Goal: Task Accomplishment & Management: Manage account settings

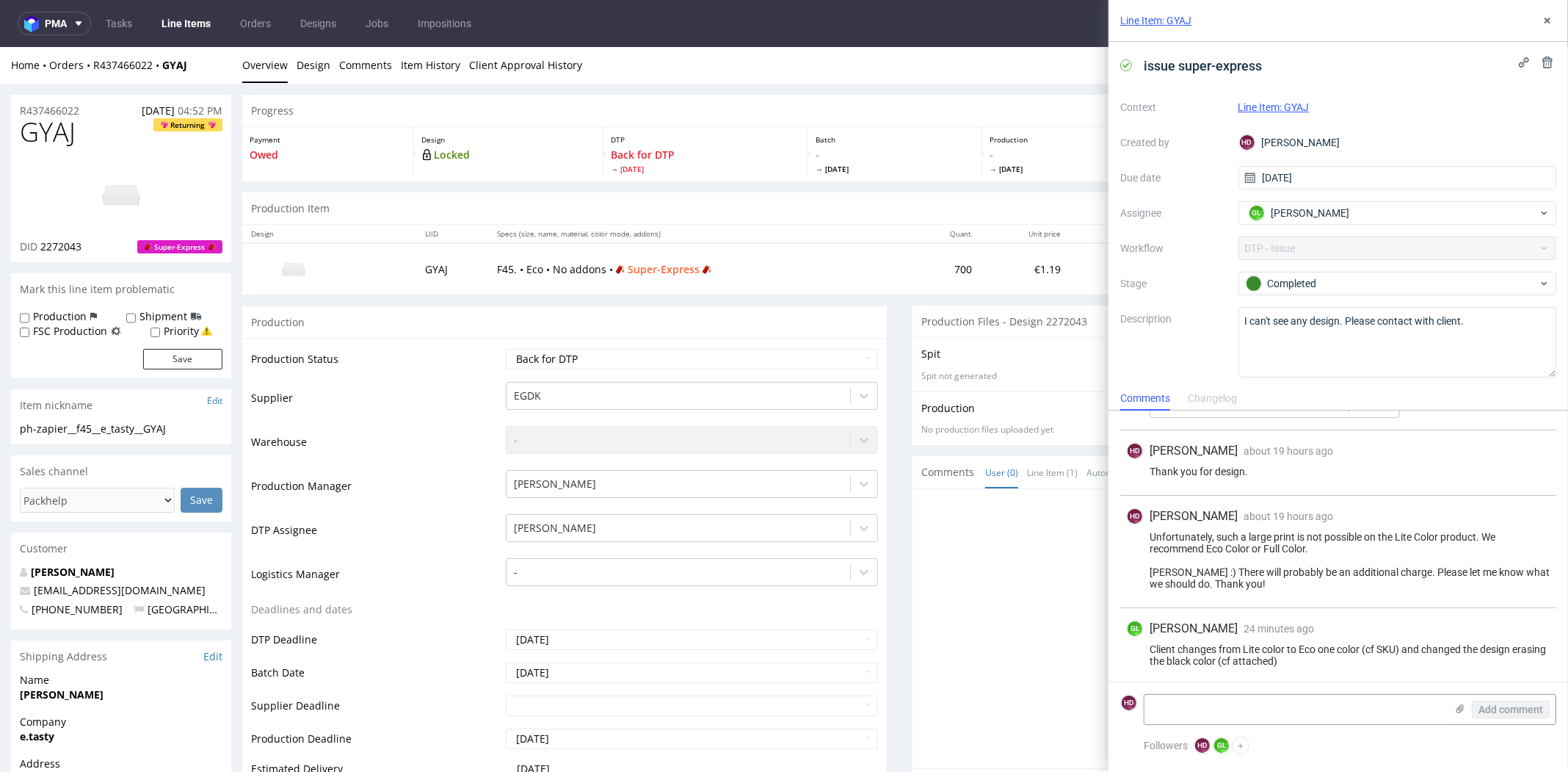
click at [189, 23] on link "Line Items" at bounding box center [186, 23] width 67 height 24
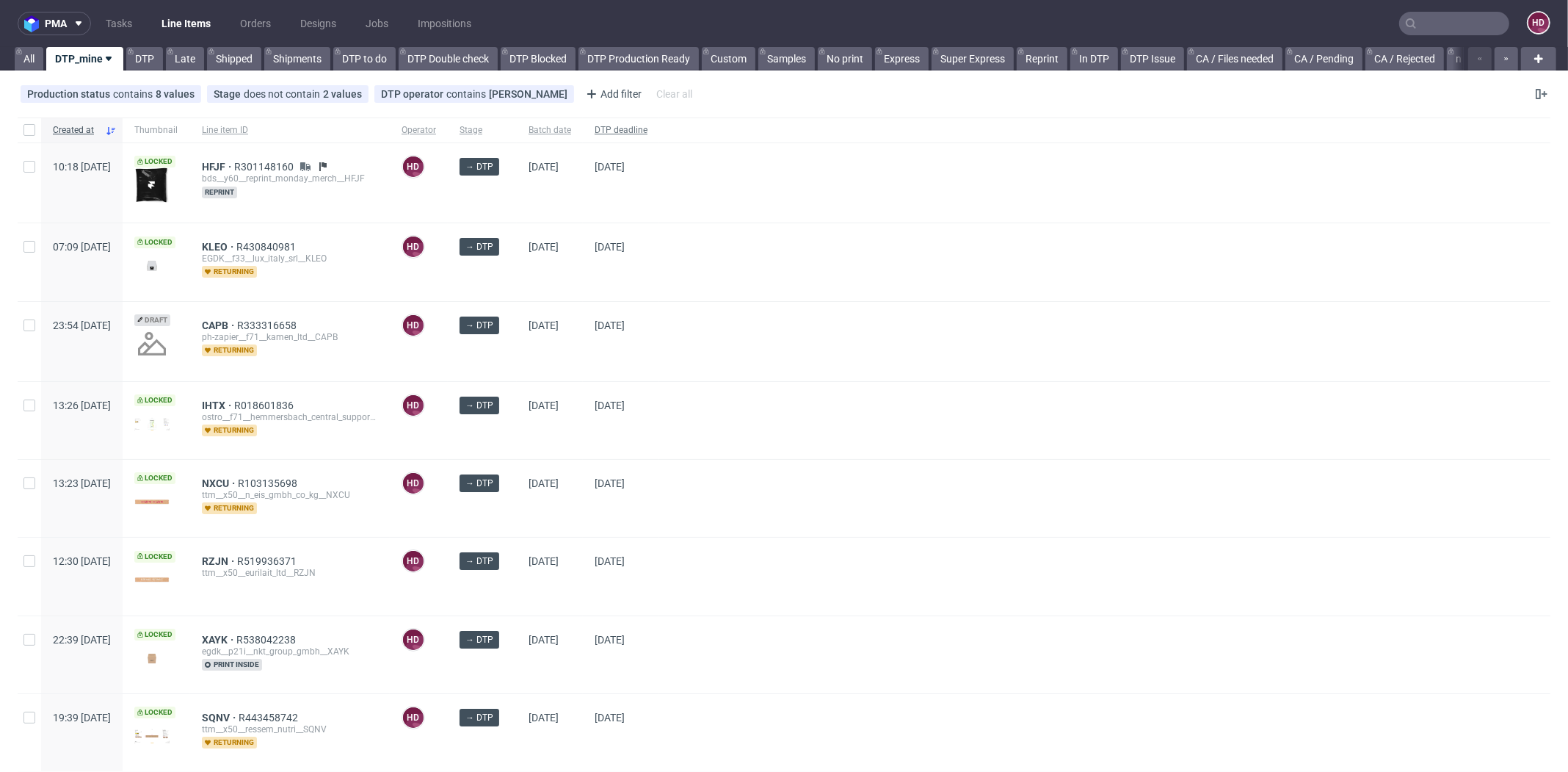
click at [648, 133] on span "DTP deadline" at bounding box center [620, 130] width 53 height 12
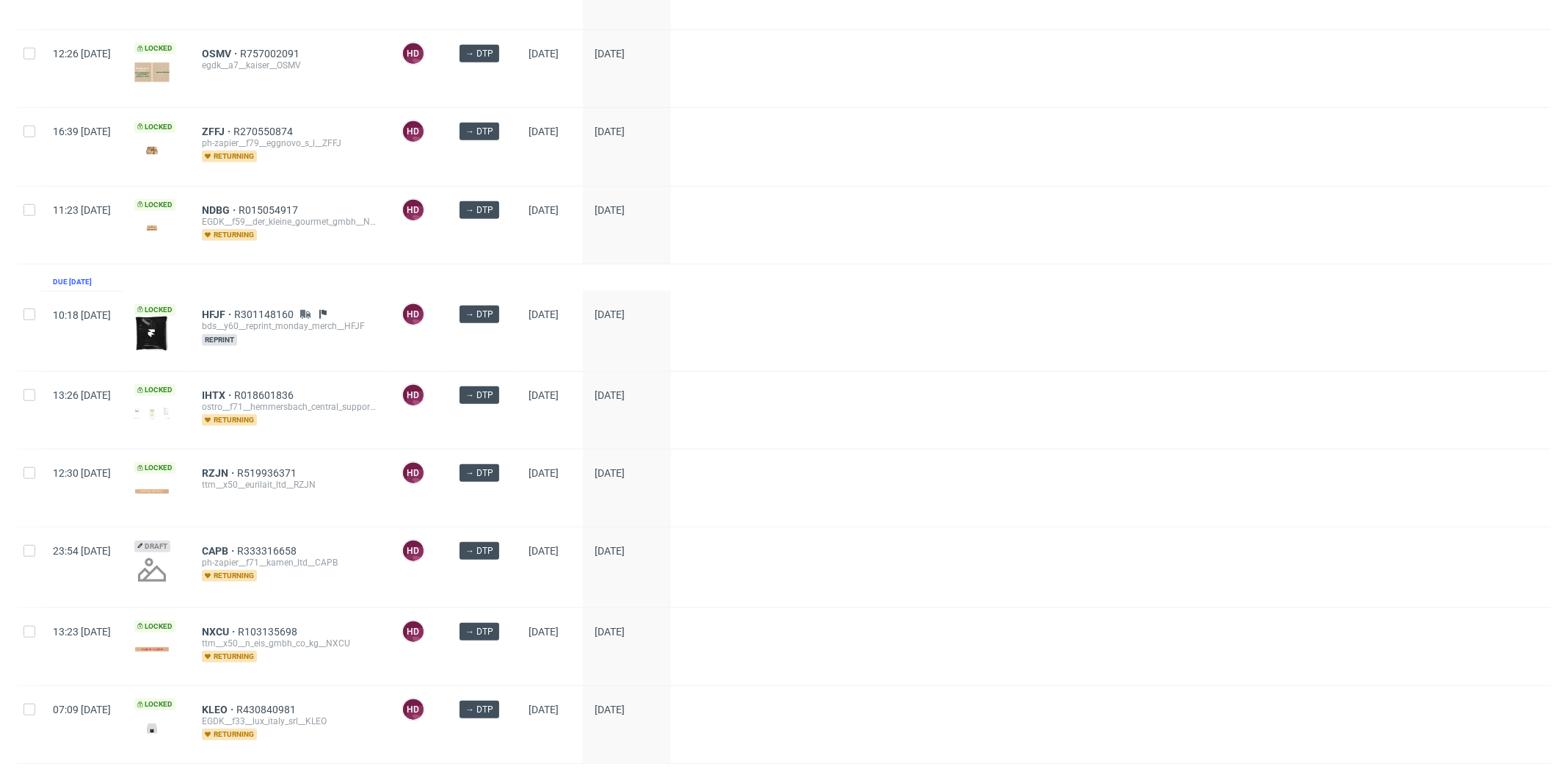
scroll to position [1268, 0]
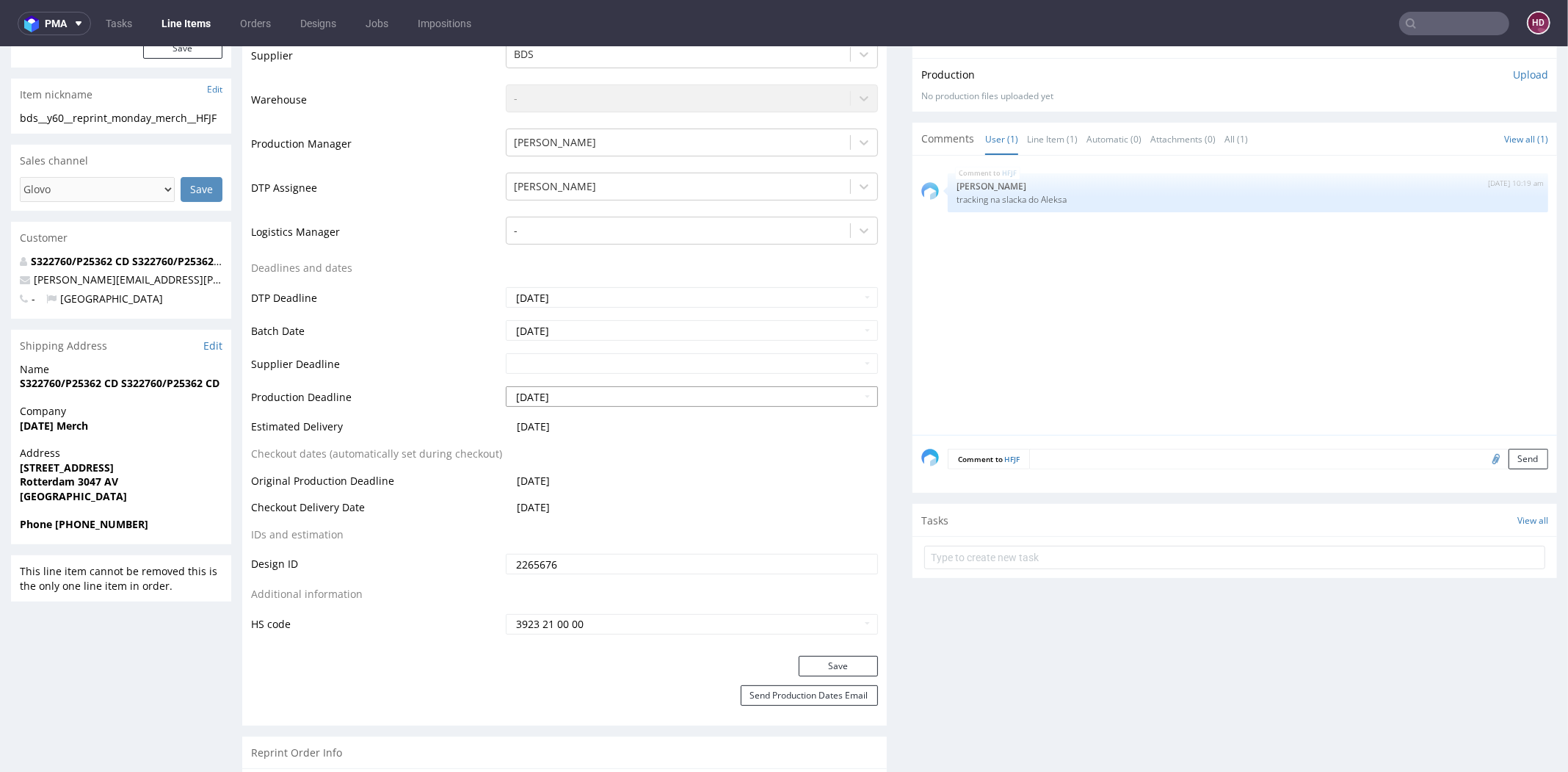
scroll to position [441, 0]
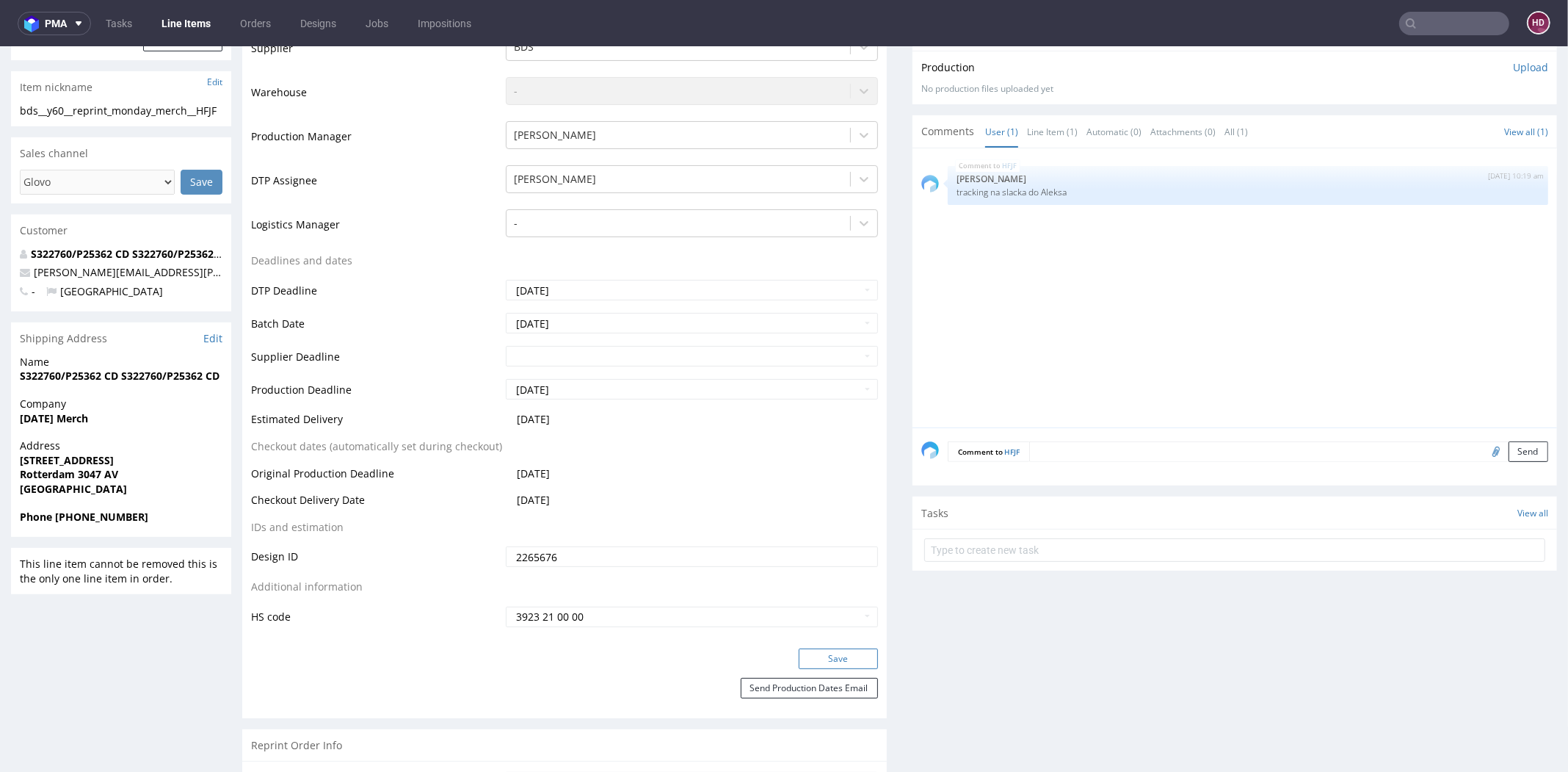
click at [819, 649] on button "Save" at bounding box center [838, 659] width 79 height 21
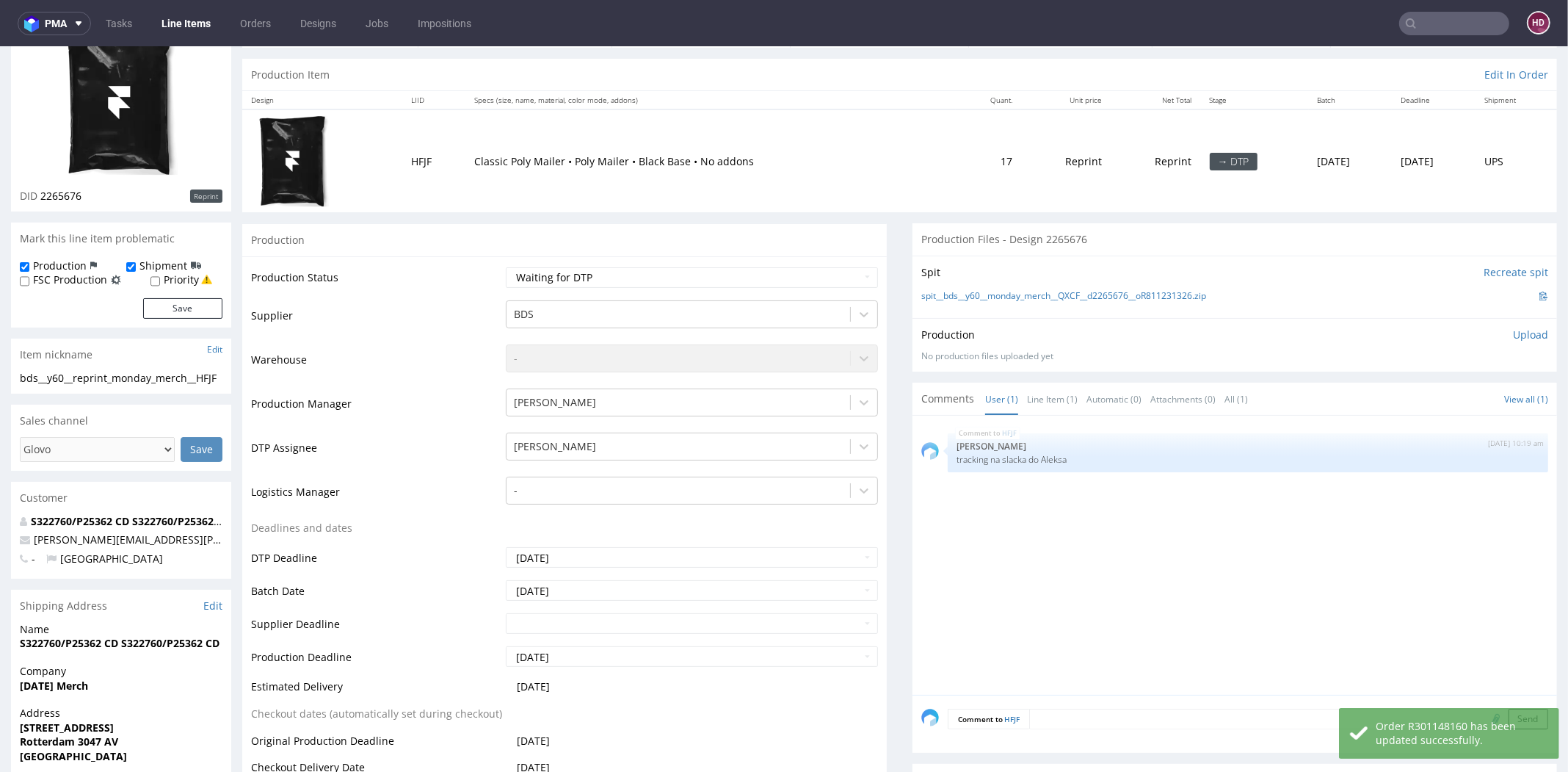
scroll to position [0, 0]
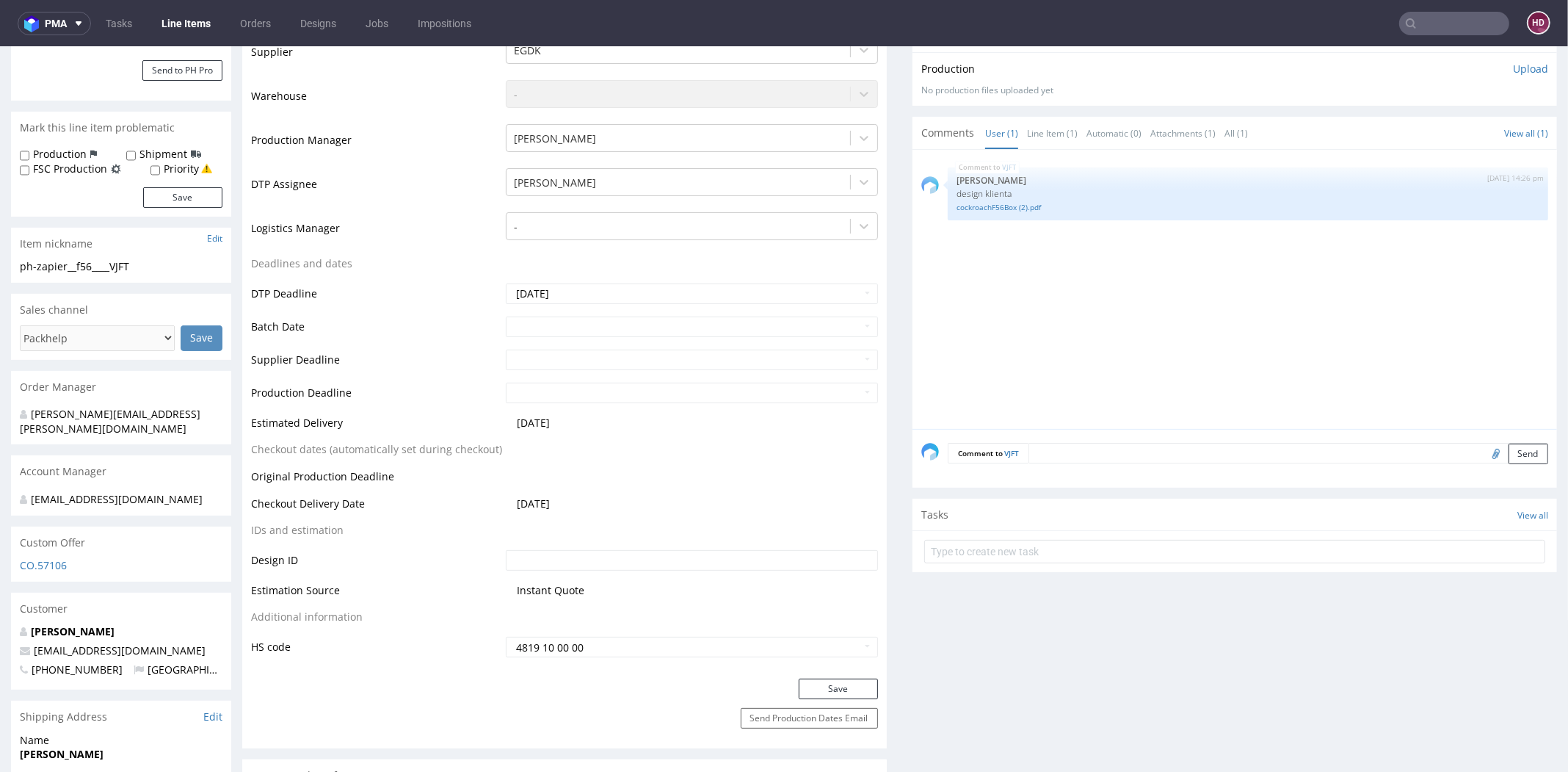
scroll to position [364, 0]
click at [805, 684] on button "Save" at bounding box center [838, 685] width 79 height 21
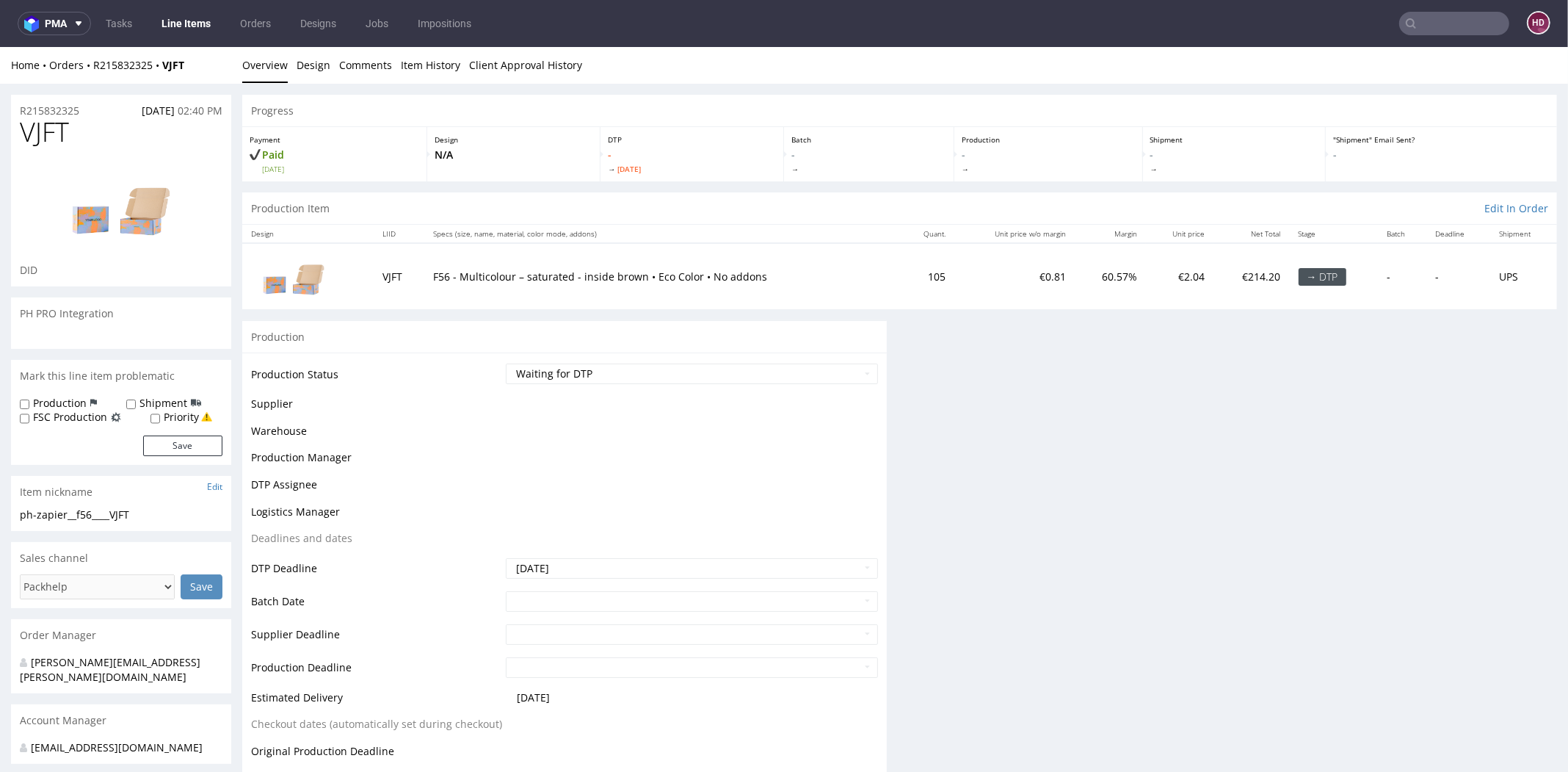
scroll to position [284, 0]
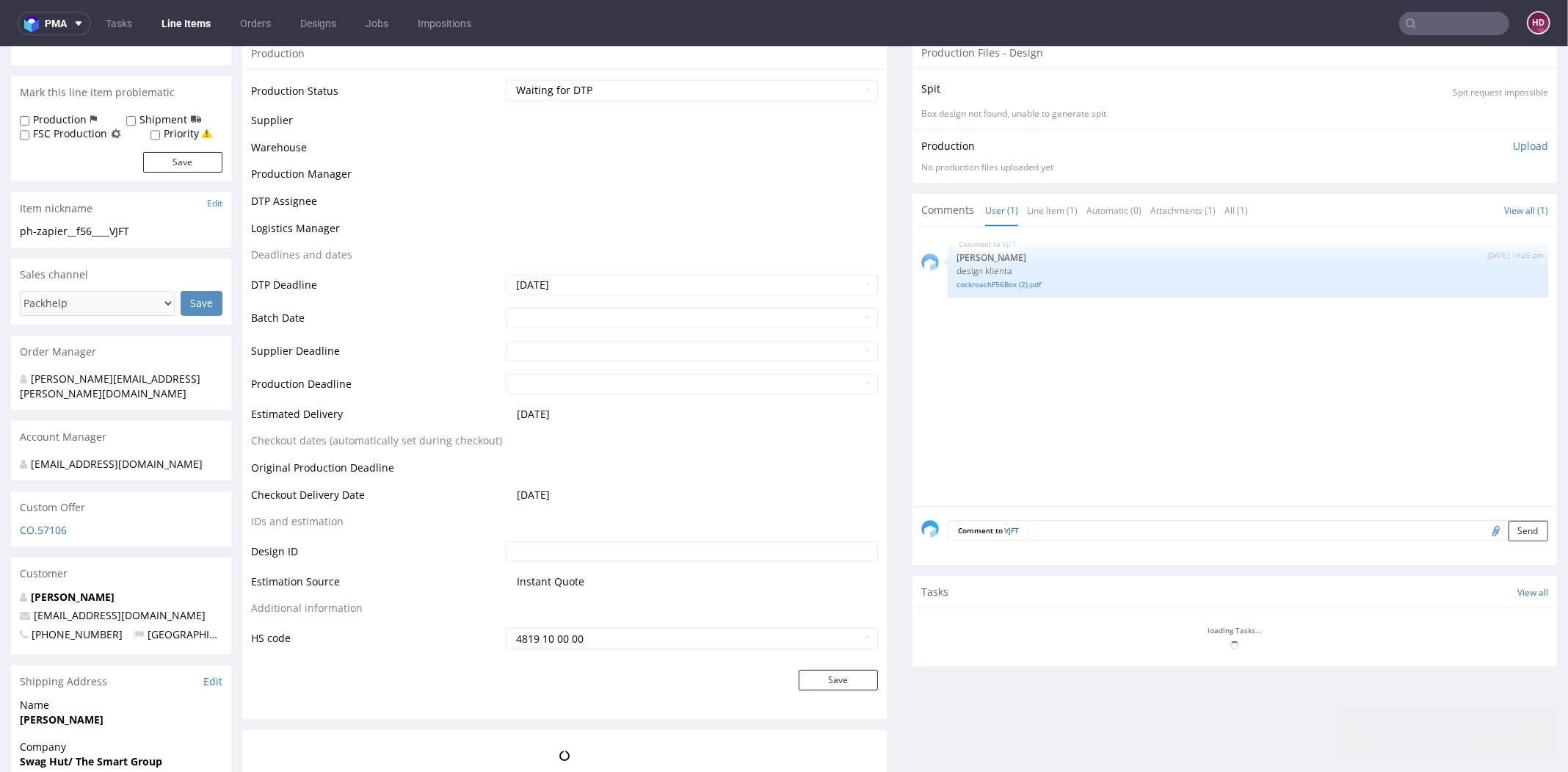
click at [199, 21] on link "Line Items" at bounding box center [186, 23] width 67 height 24
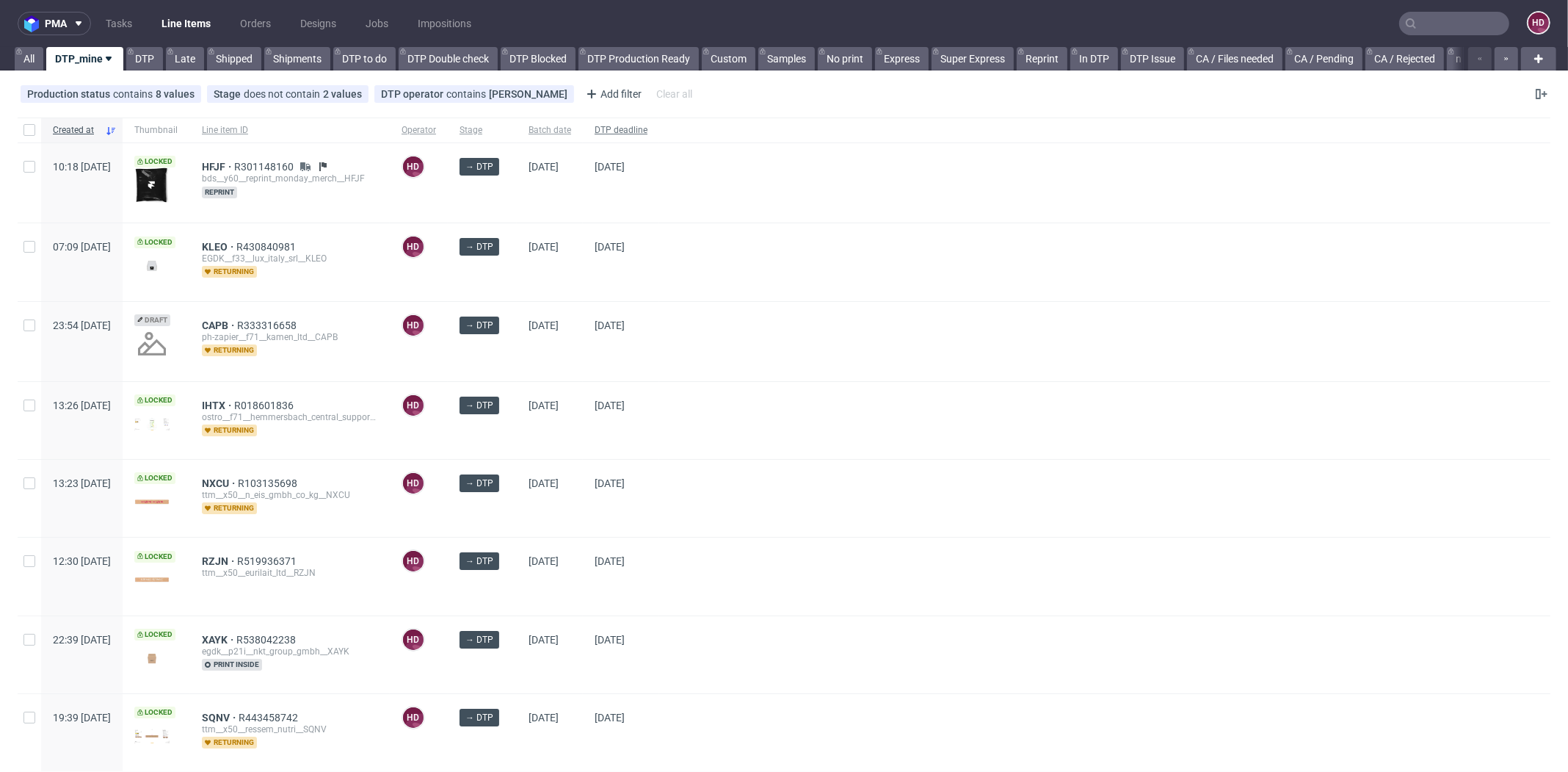
click at [659, 139] on div "DTP deadline" at bounding box center [620, 130] width 76 height 25
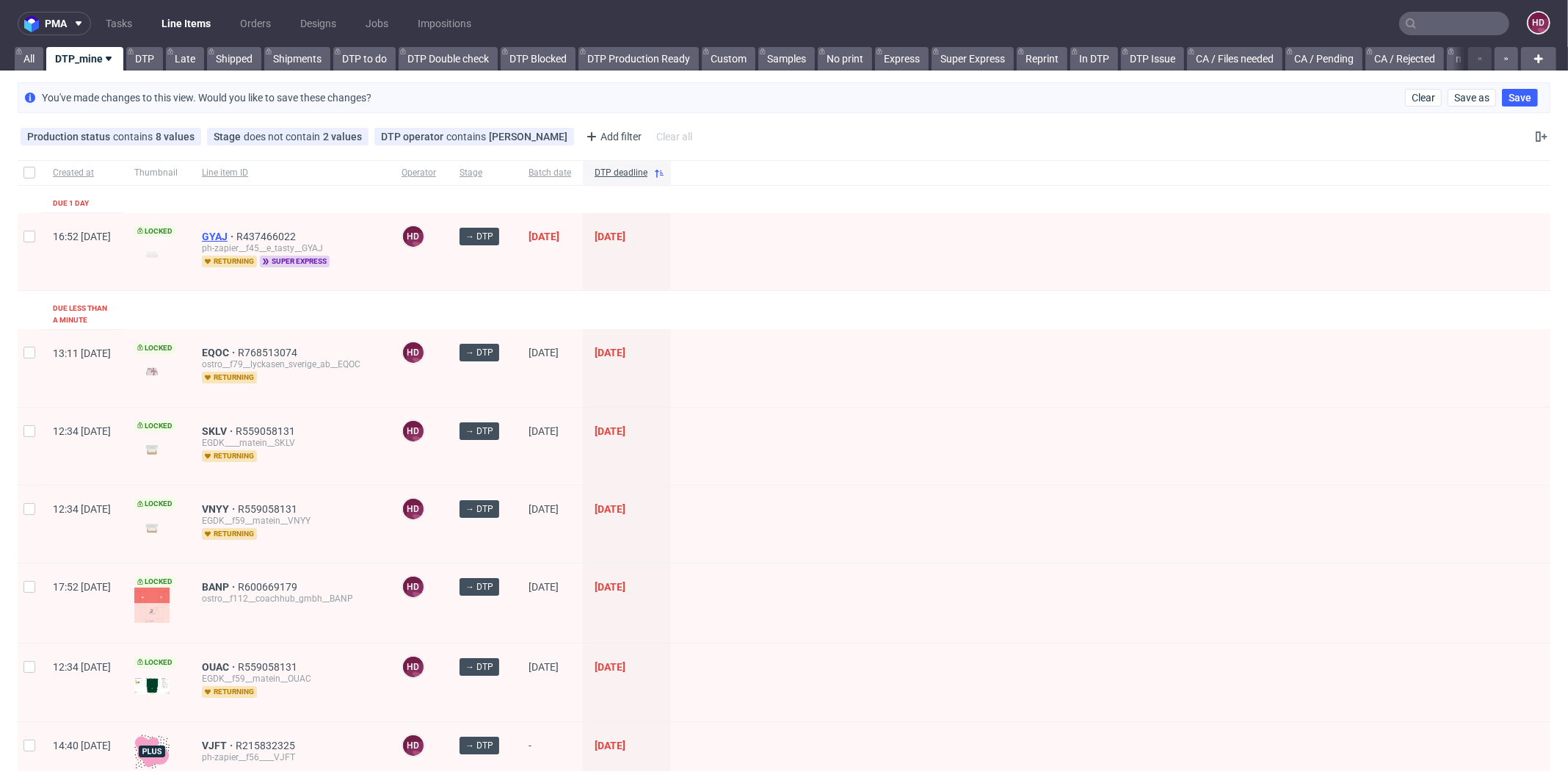
click at [237, 234] on span "GYAJ" at bounding box center [219, 236] width 35 height 12
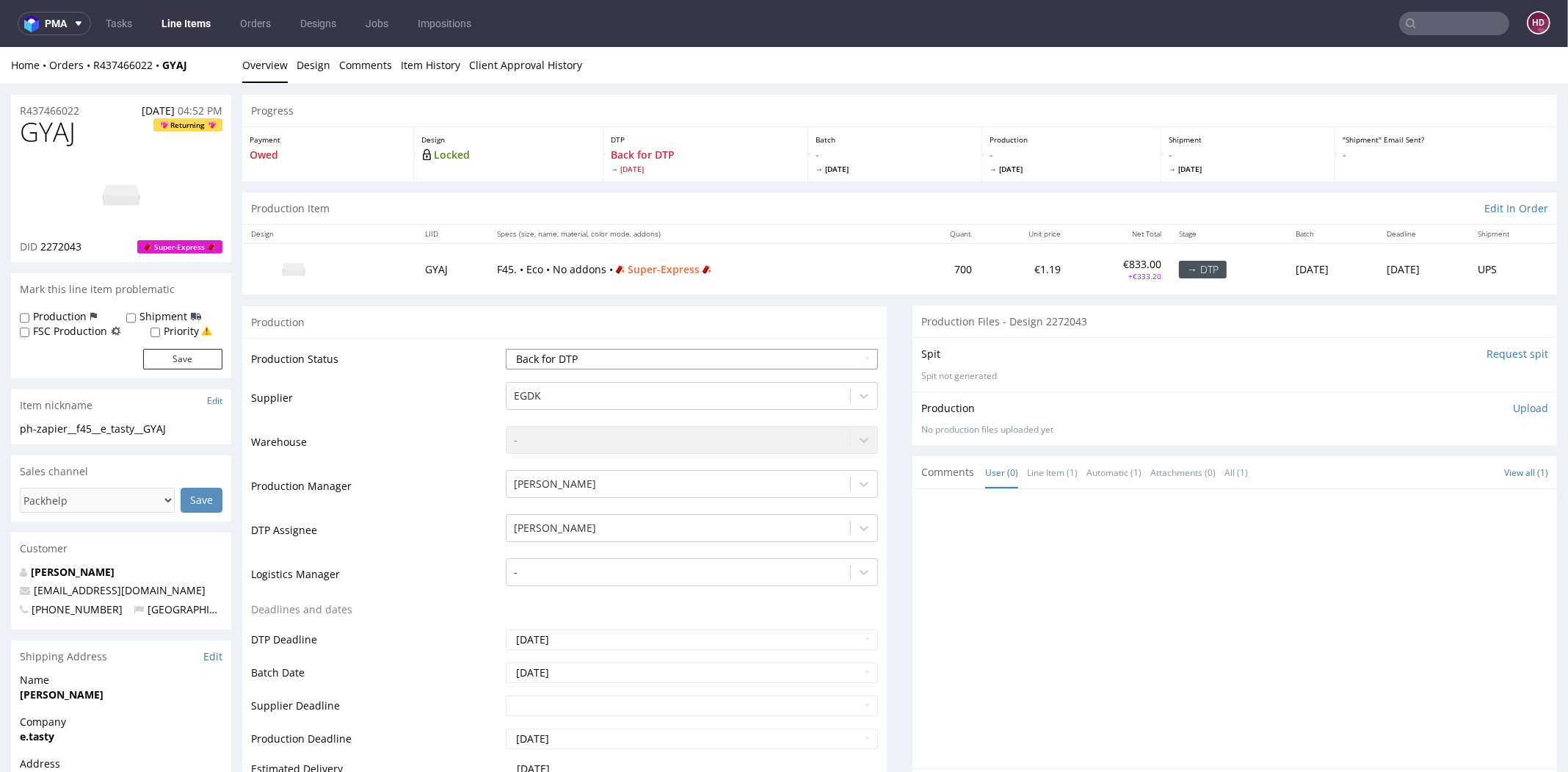
click at [610, 351] on select "Waiting for Artwork Waiting for Diecut Waiting for Mockup Waiting for DTP Waiti…" at bounding box center [691, 358] width 372 height 21
select select "dtp_in_process"
click at [505, 349] on select "Waiting for Artwork Waiting for Diecut Waiting for Mockup Waiting for DTP Waiti…" at bounding box center [691, 358] width 372 height 21
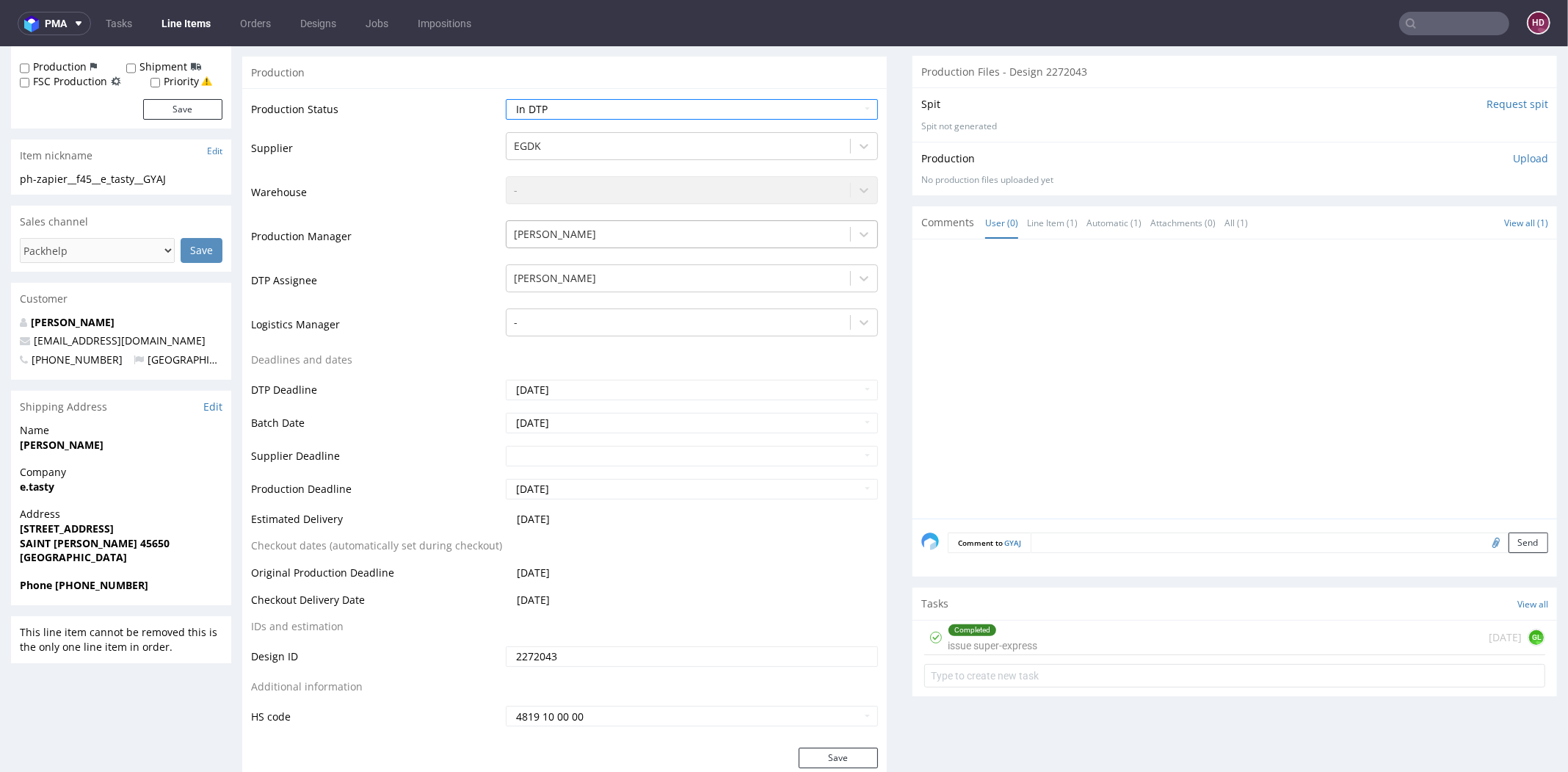
scroll to position [417, 0]
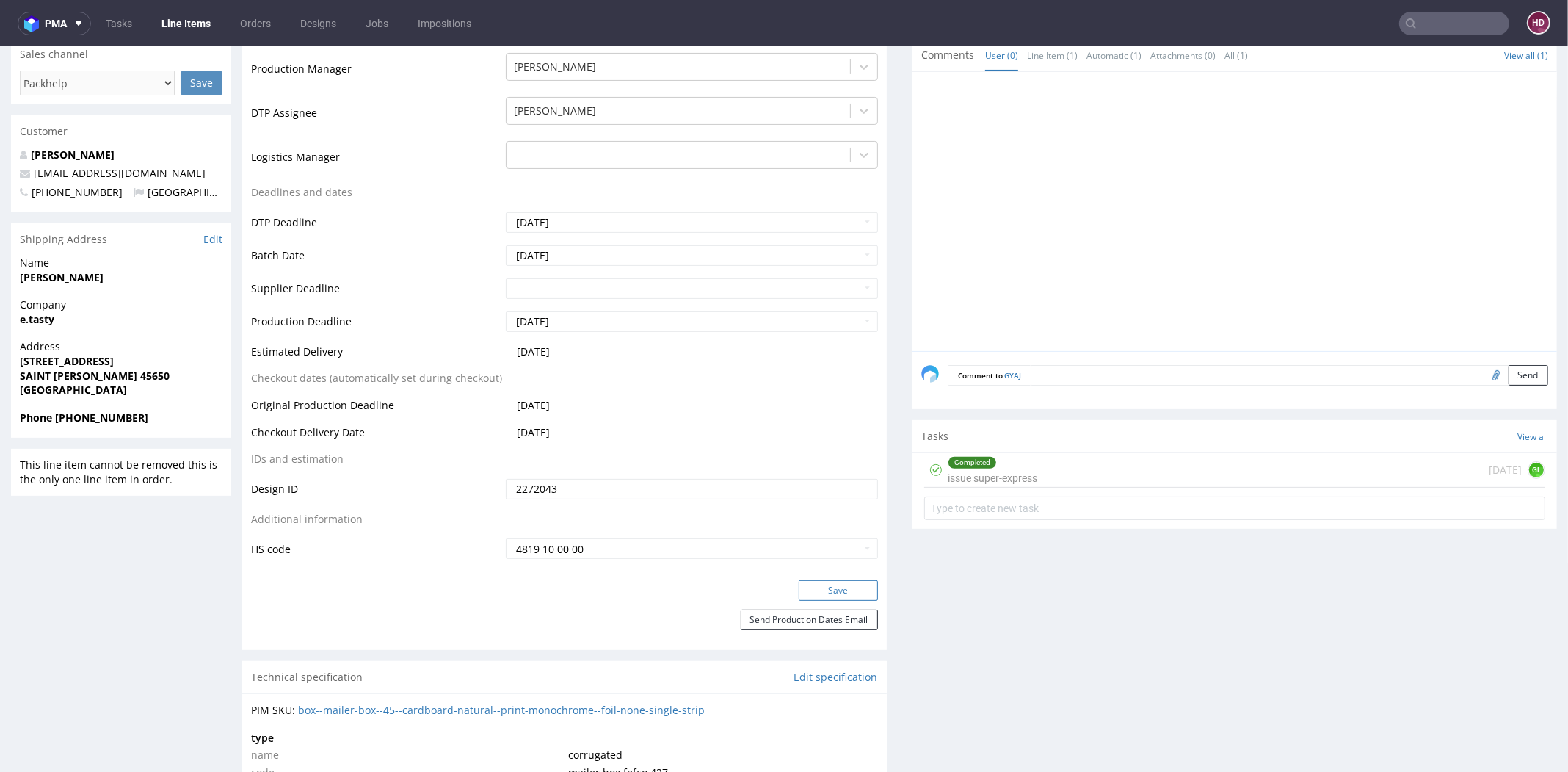
click at [799, 594] on button "Save" at bounding box center [838, 590] width 79 height 21
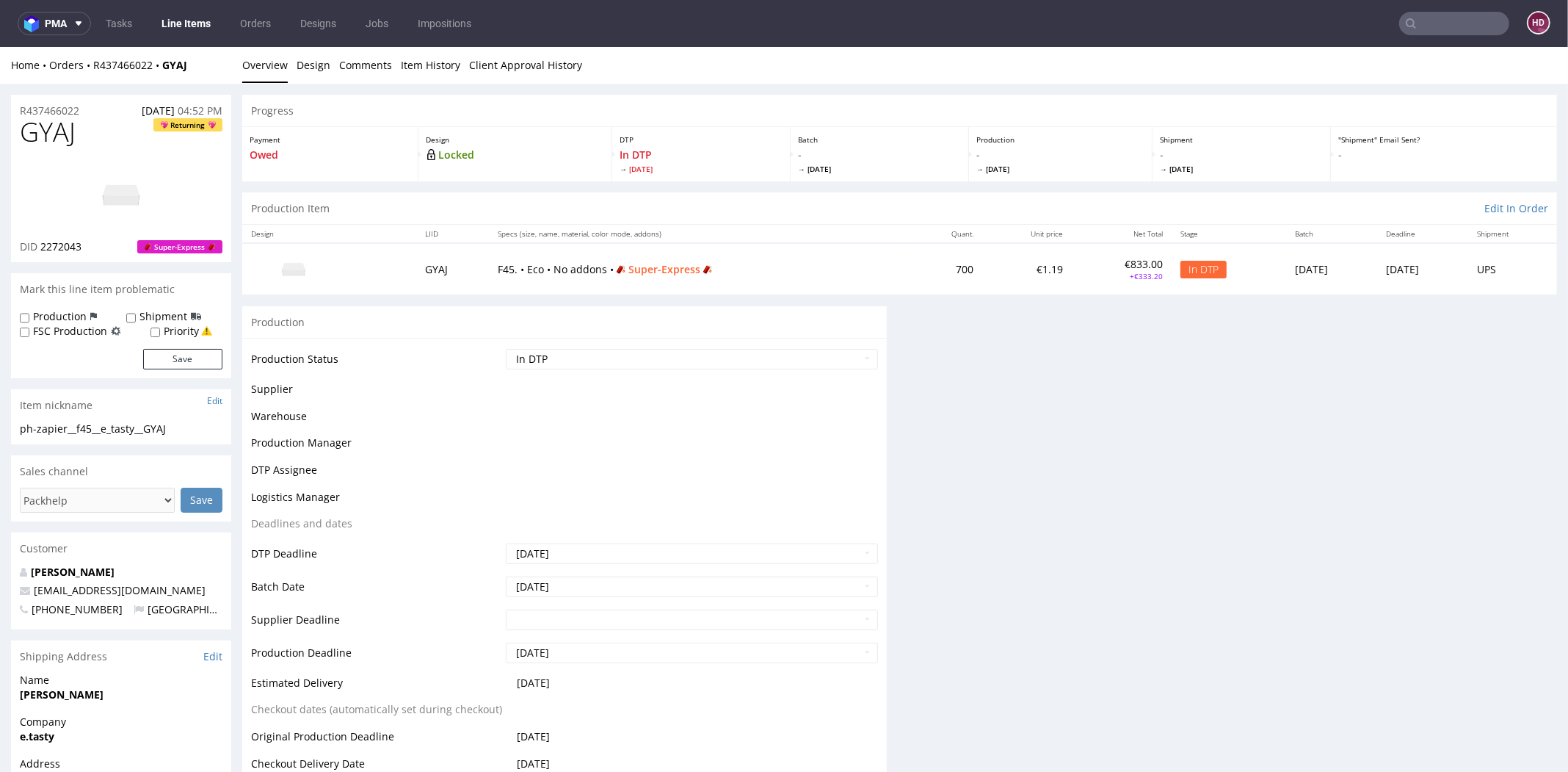
scroll to position [408, 0]
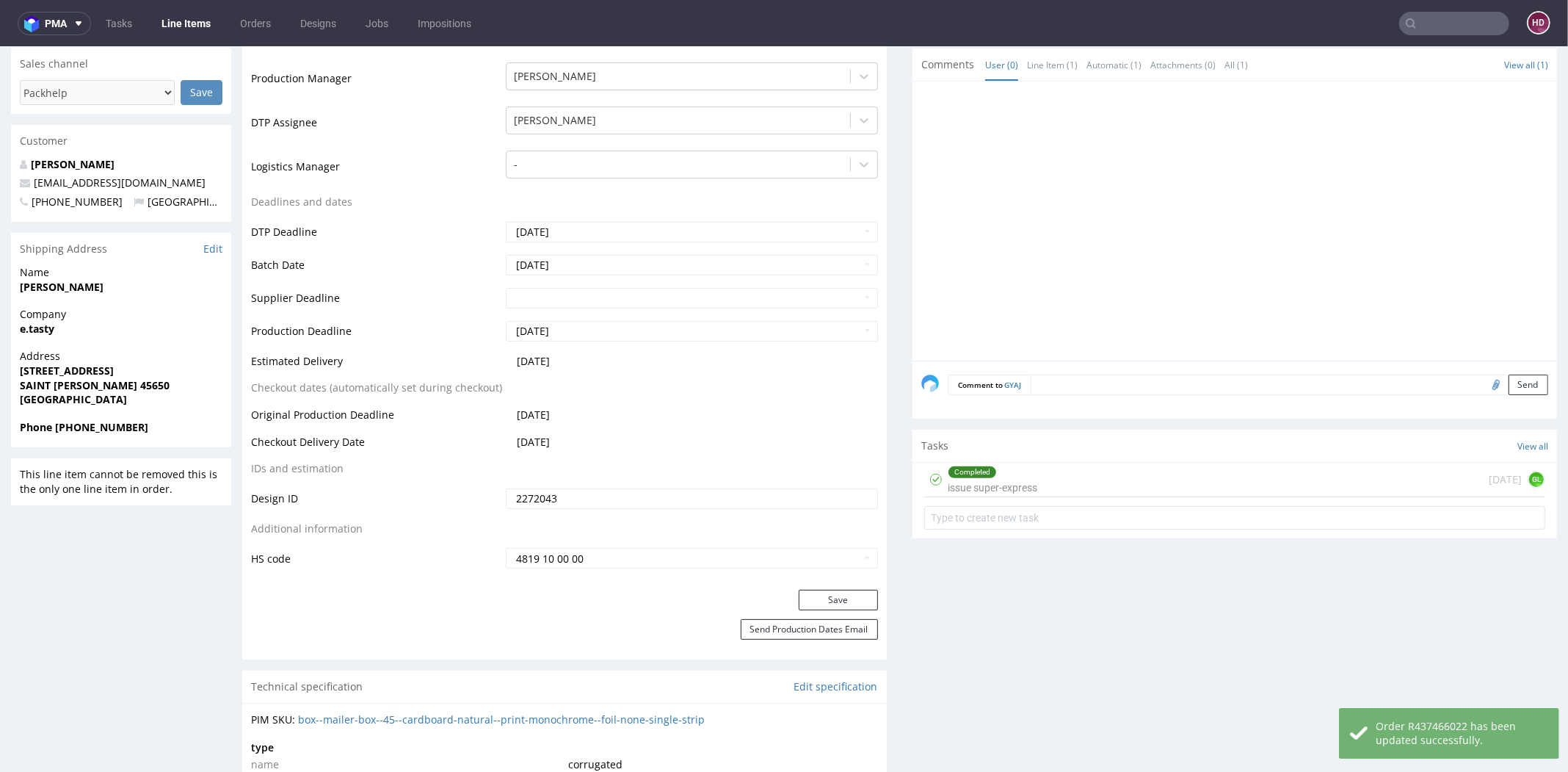
click at [1031, 482] on div "Completed issue super-express 1 day ago GL" at bounding box center [1234, 480] width 621 height 35
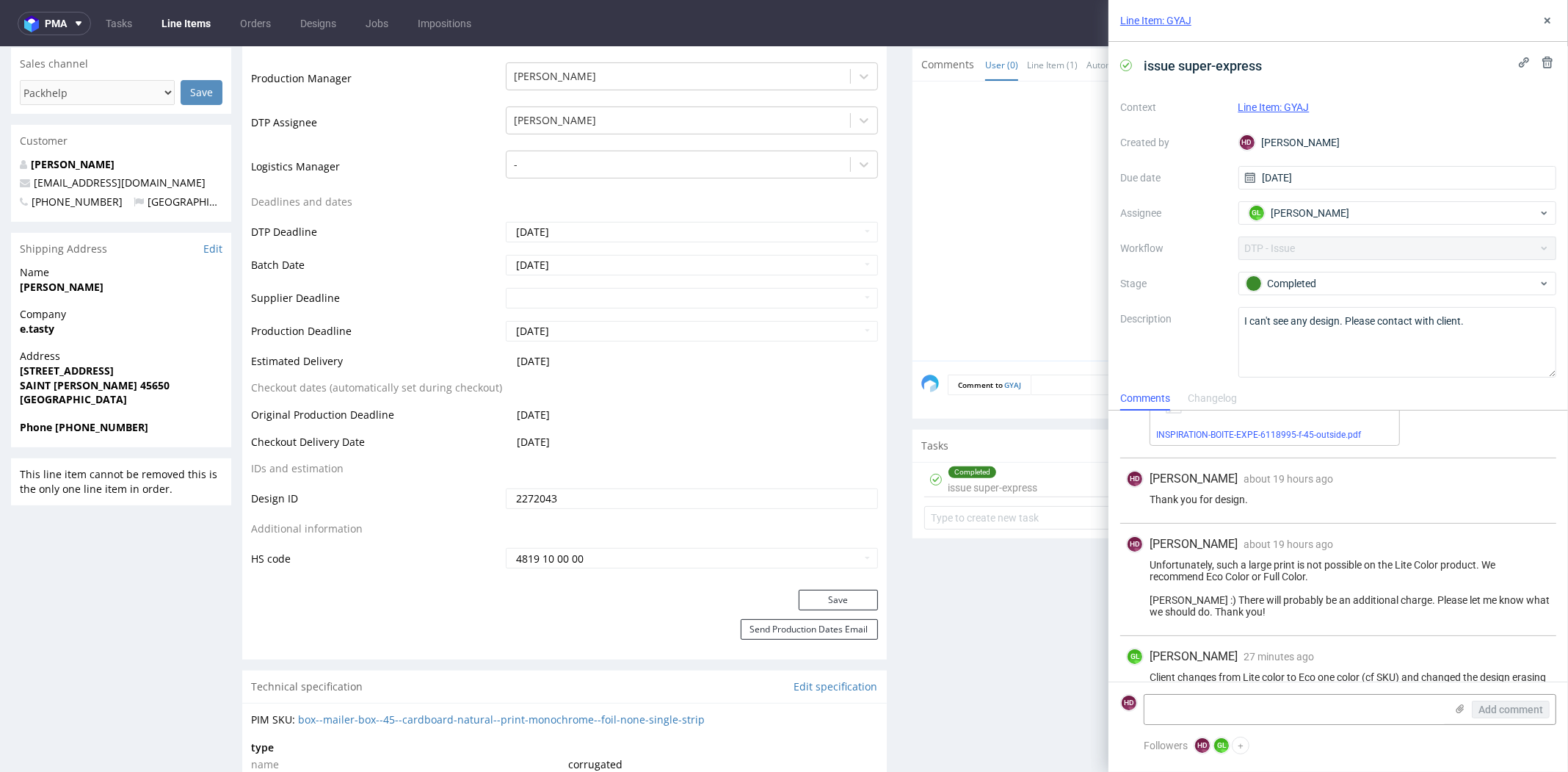
scroll to position [74, 0]
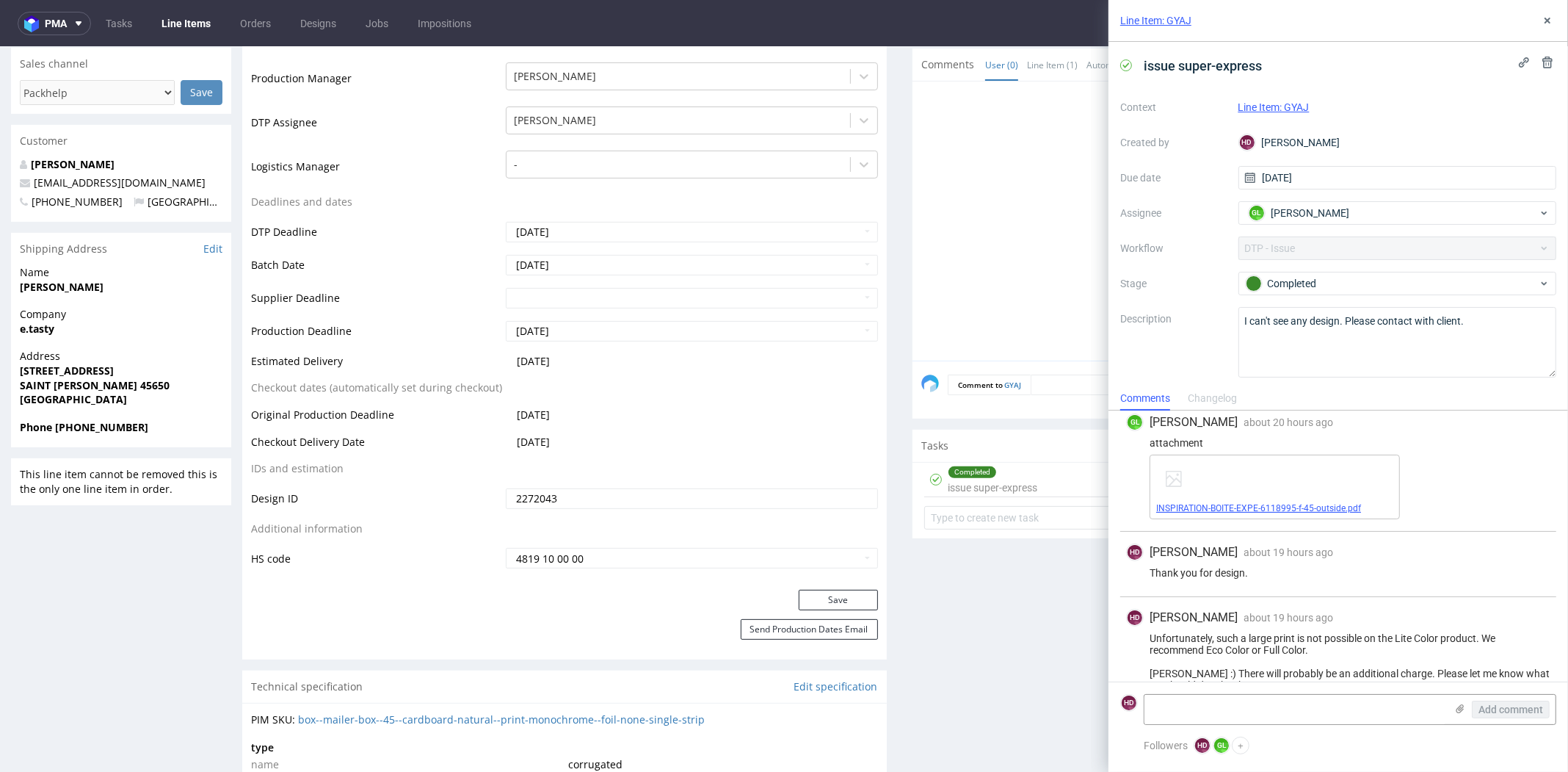
click at [1212, 509] on link "INSPIRATION-BOITE-EXPE-6118995-f-45-outside.pdf" at bounding box center [1258, 508] width 205 height 11
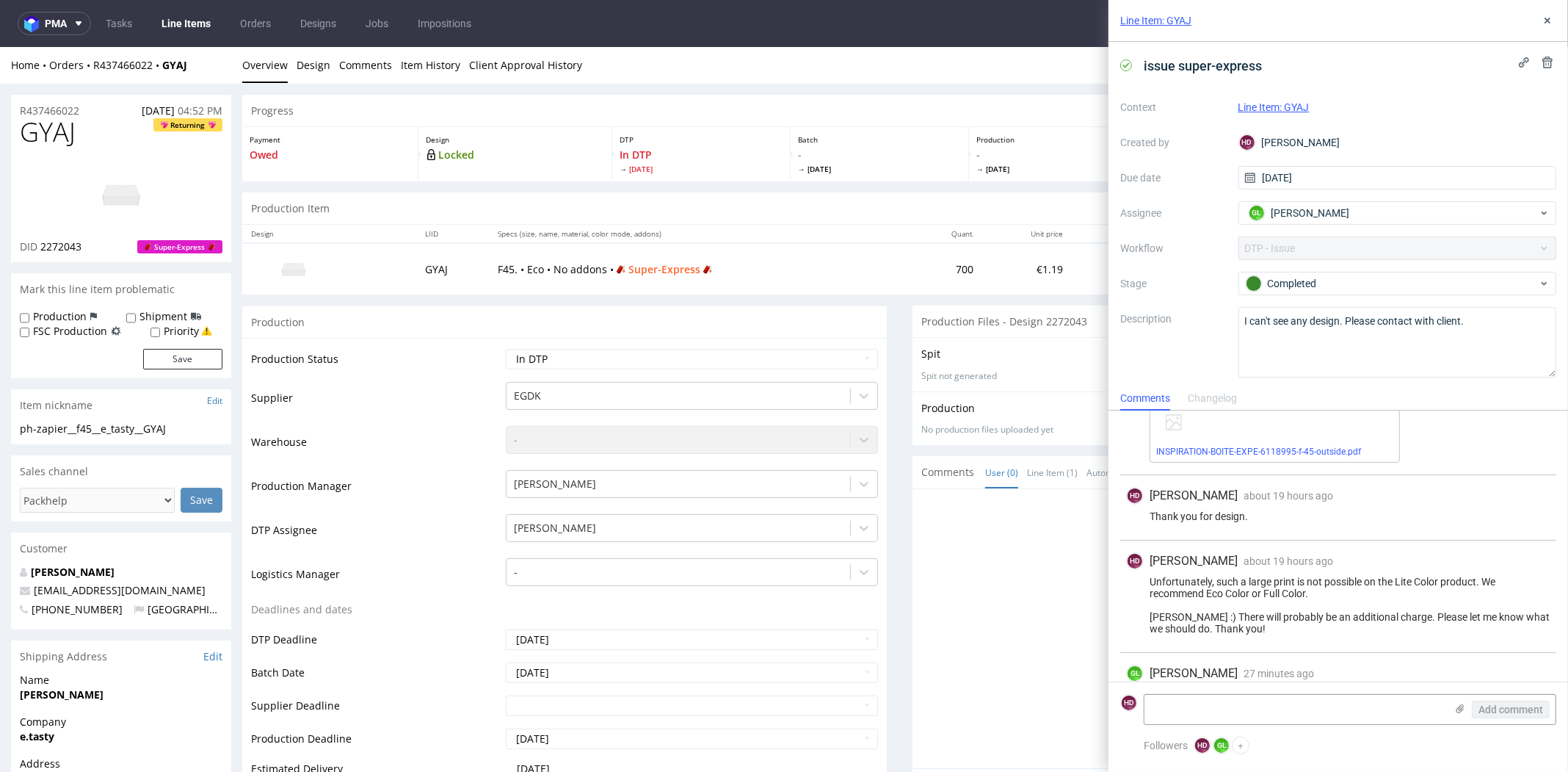
scroll to position [175, 0]
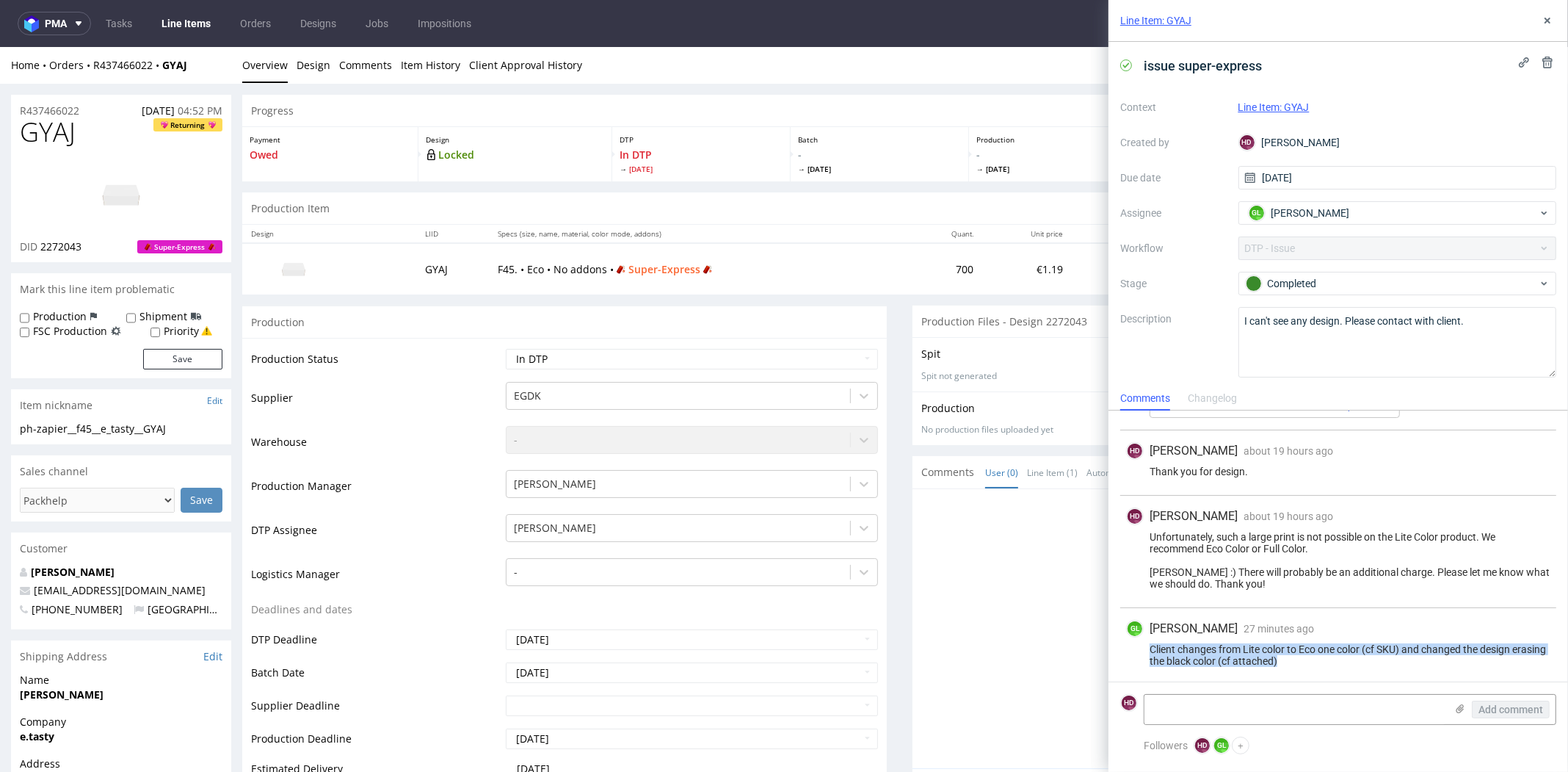
drag, startPoint x: 1340, startPoint y: 657, endPoint x: 1138, endPoint y: 647, distance: 202.2
click at [1138, 647] on div "Client changes from Lite color to Eco one color (cf SKU) and changed the design…" at bounding box center [1338, 654] width 424 height 24
copy div "Client changes from Lite color to Eco one color (cf SKU) and changed the design…"
click at [1536, 24] on div "Line Item: GYAJ" at bounding box center [1338, 21] width 459 height 42
click at [1542, 25] on icon at bounding box center [1547, 21] width 12 height 12
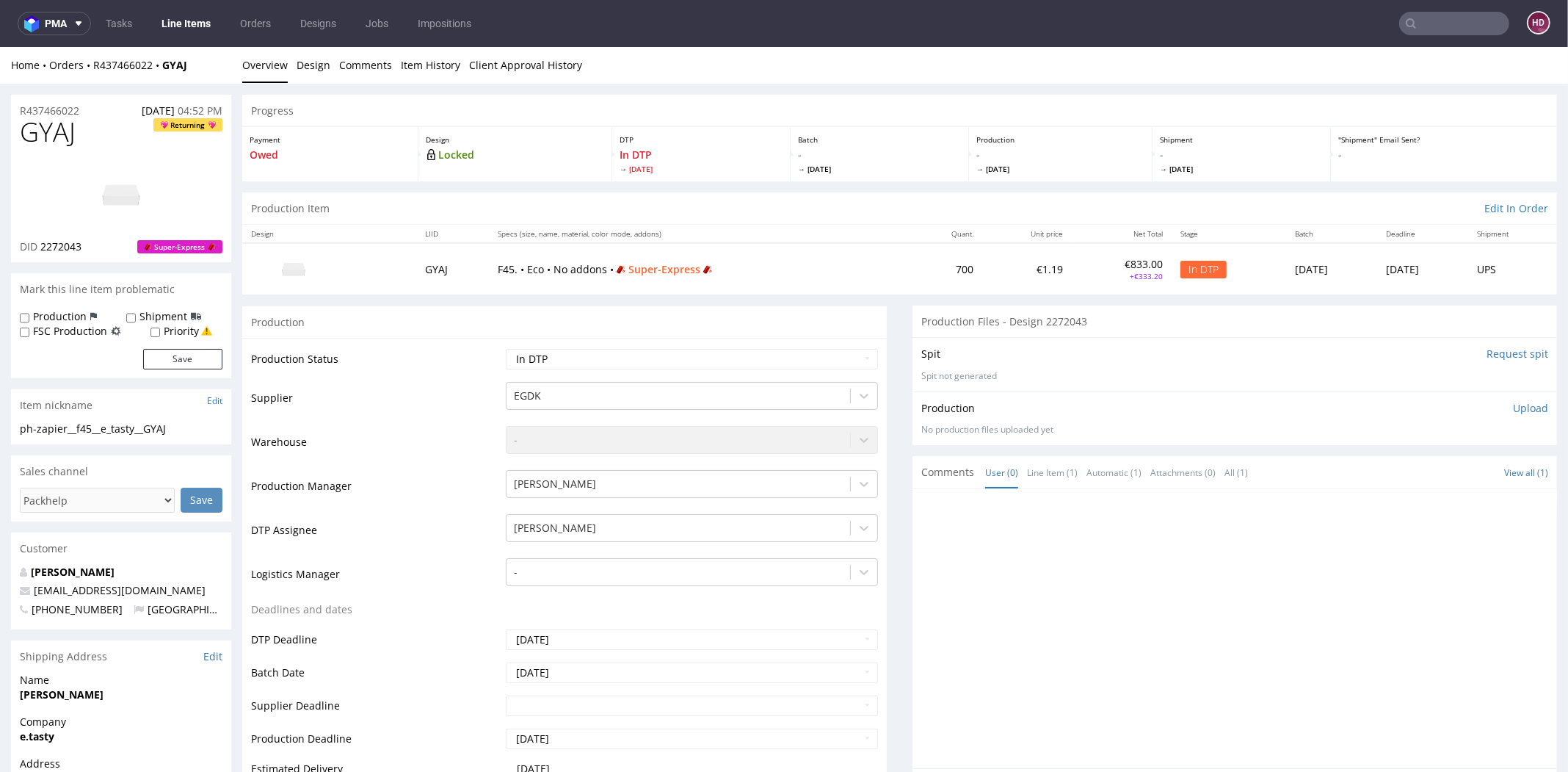
click at [183, 428] on div "ph-zapier__f45__e_tasty__GYAJ" at bounding box center [121, 429] width 203 height 15
drag, startPoint x: 183, startPoint y: 428, endPoint x: 26, endPoint y: 429, distance: 157.0
click at [24, 416] on section "Item nickname Edit ph-zapier__f45__e_tasty__GYAJ ph-zapier__f45 __e_tasty__GYAJ…" at bounding box center [121, 416] width 220 height 55
copy section "ph-zapier__f45__e_tasty__GYAJ Update"
drag, startPoint x: 94, startPoint y: 111, endPoint x: 10, endPoint y: 109, distance: 84.0
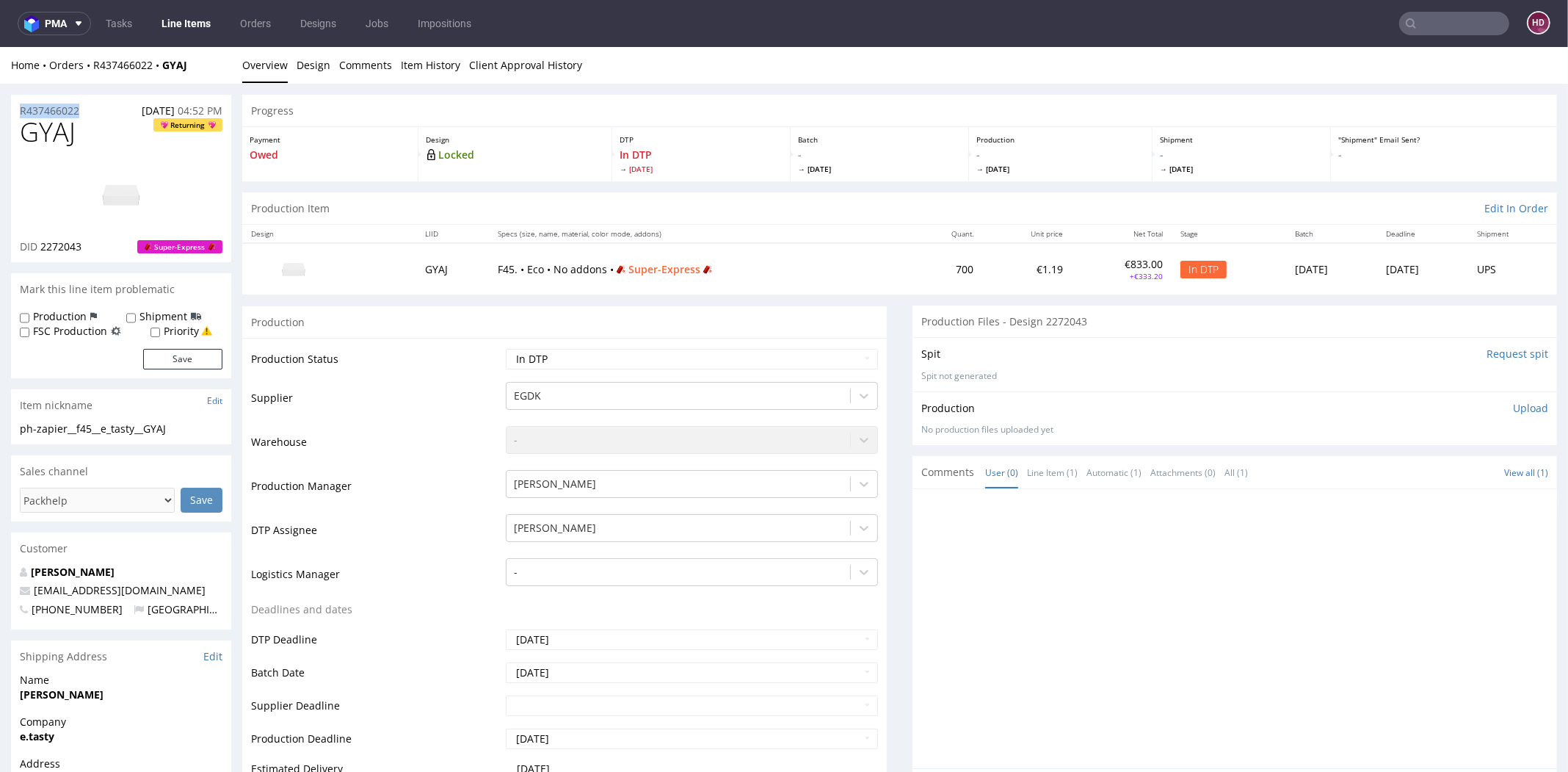
copy p "R437466022"
drag, startPoint x: 85, startPoint y: 247, endPoint x: 40, endPoint y: 243, distance: 45.2
click at [40, 243] on div "DID 2272043 Super-Express" at bounding box center [121, 247] width 203 height 15
copy span "2272043"
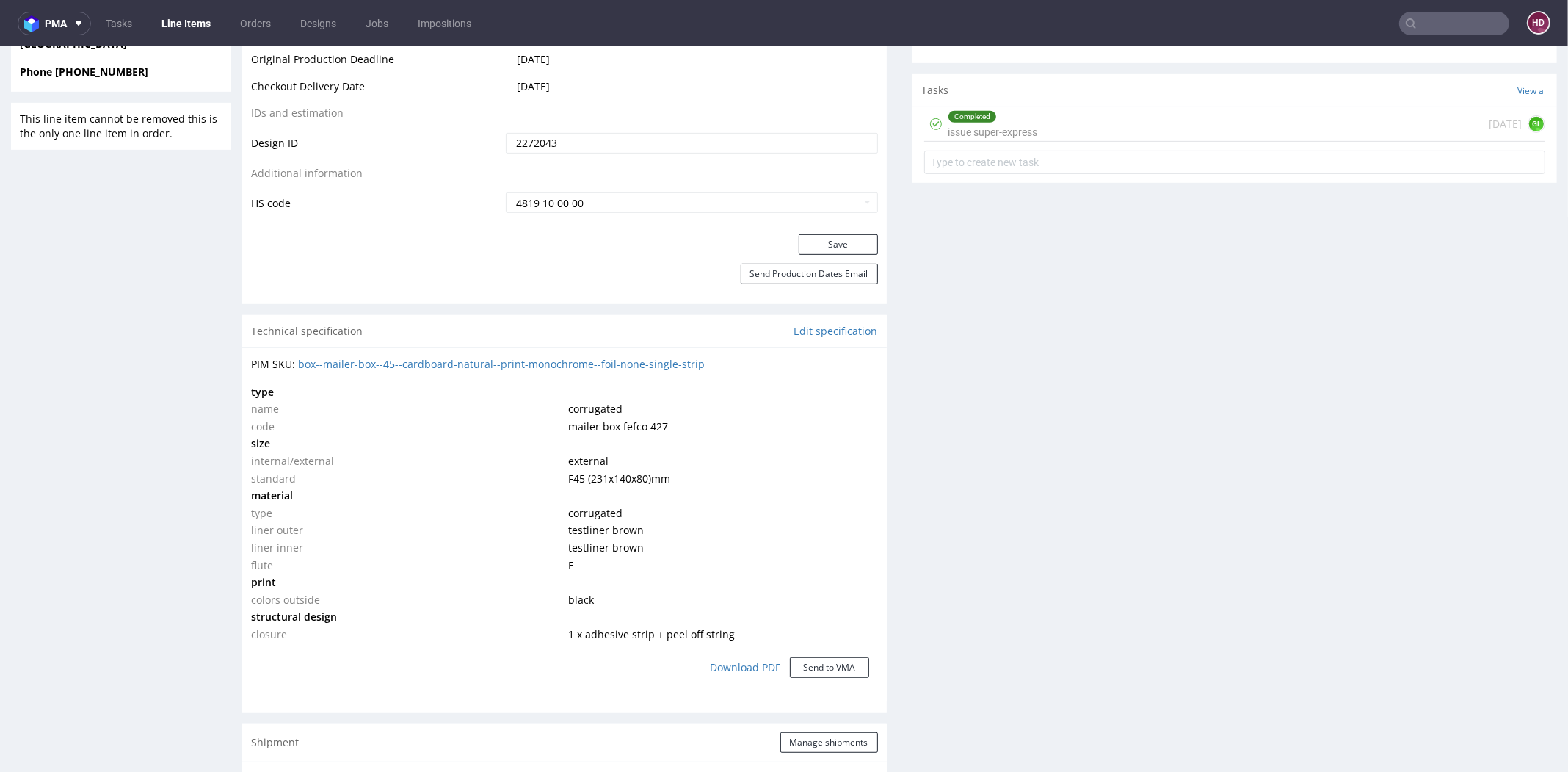
scroll to position [766, 0]
click at [854, 329] on link "Edit specification" at bounding box center [836, 328] width 84 height 15
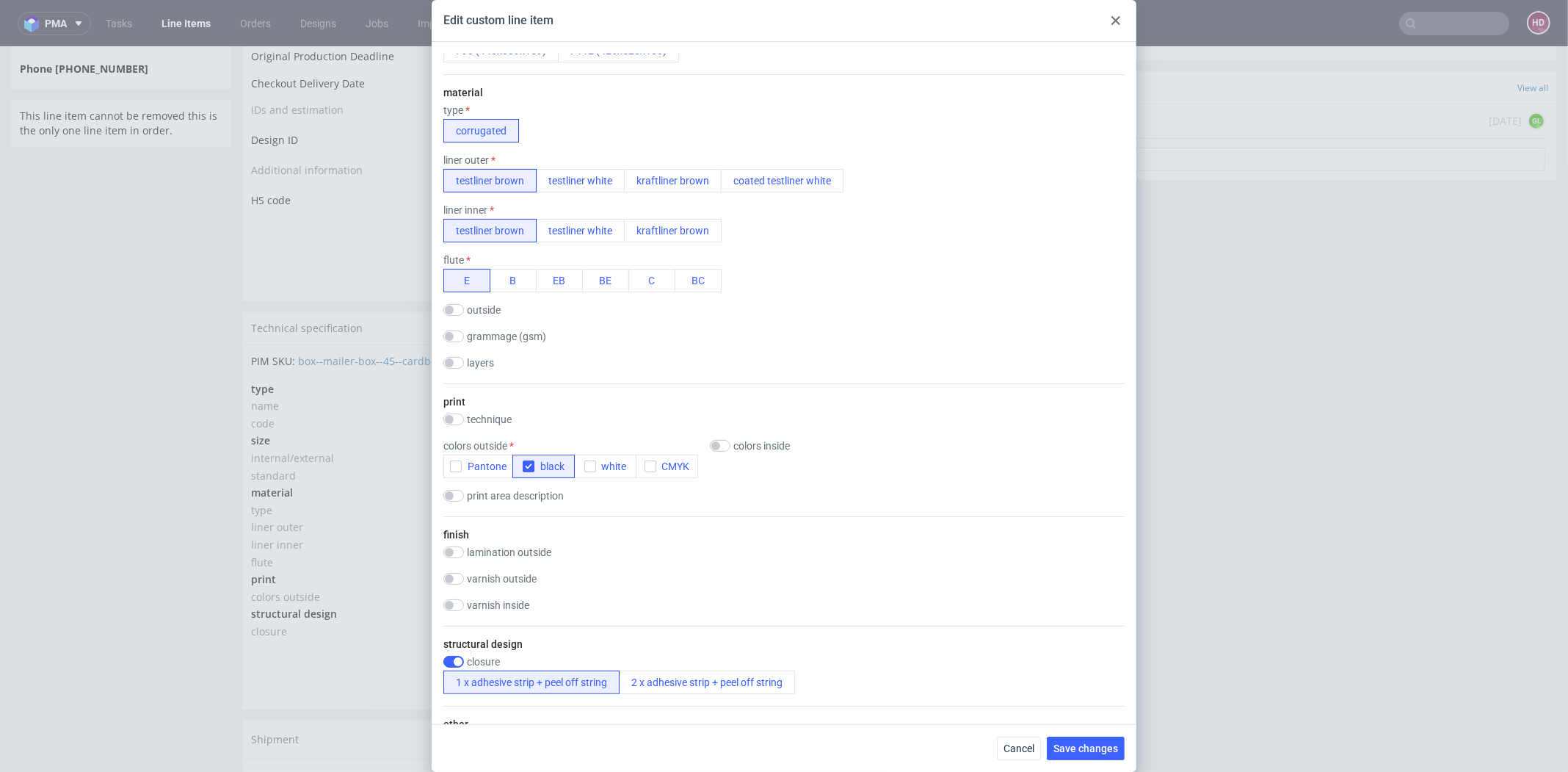
scroll to position [371, 0]
drag, startPoint x: 1028, startPoint y: 749, endPoint x: 1026, endPoint y: 702, distance: 47.0
click at [1028, 749] on span "Cancel" at bounding box center [1019, 748] width 31 height 11
